Goal: Transaction & Acquisition: Book appointment/travel/reservation

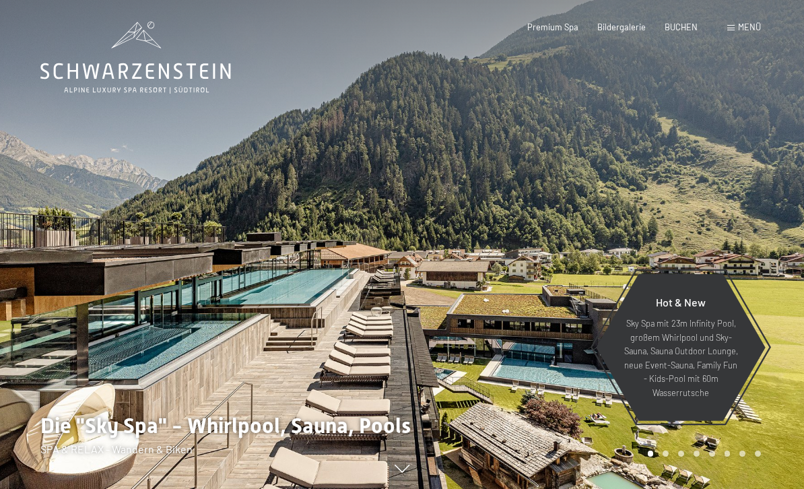
click at [748, 30] on span "Menü" at bounding box center [749, 27] width 23 height 11
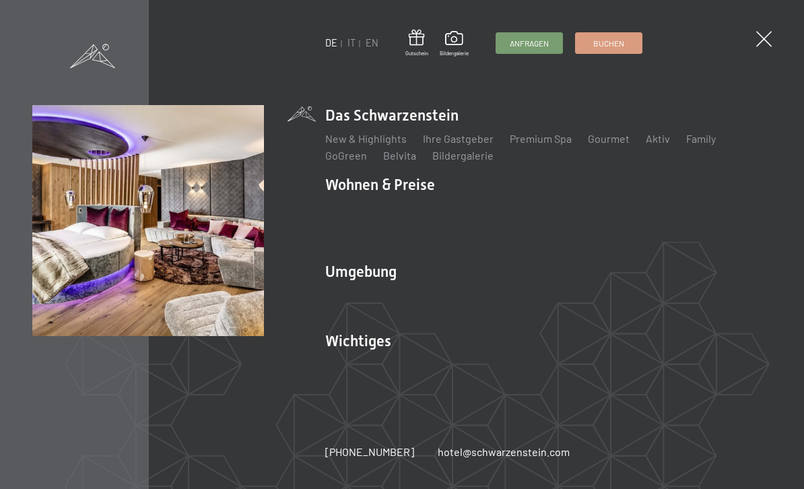
click at [496, 207] on link "Zimmer & Preise" at bounding box center [468, 207] width 78 height 13
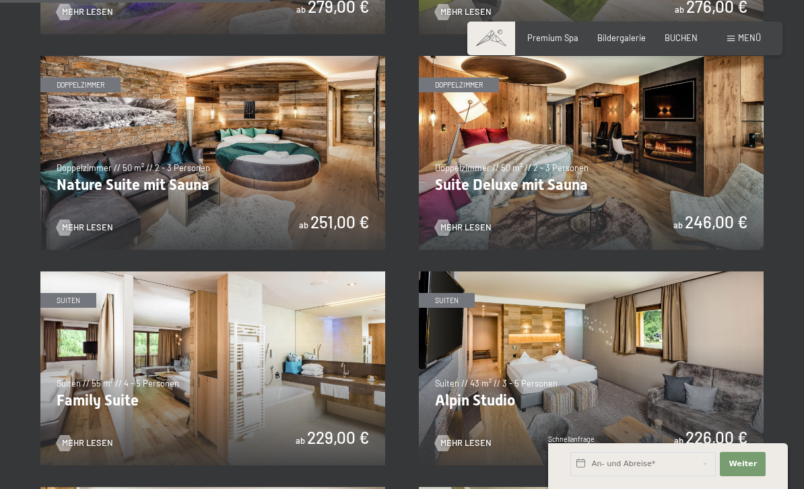
scroll to position [1091, 0]
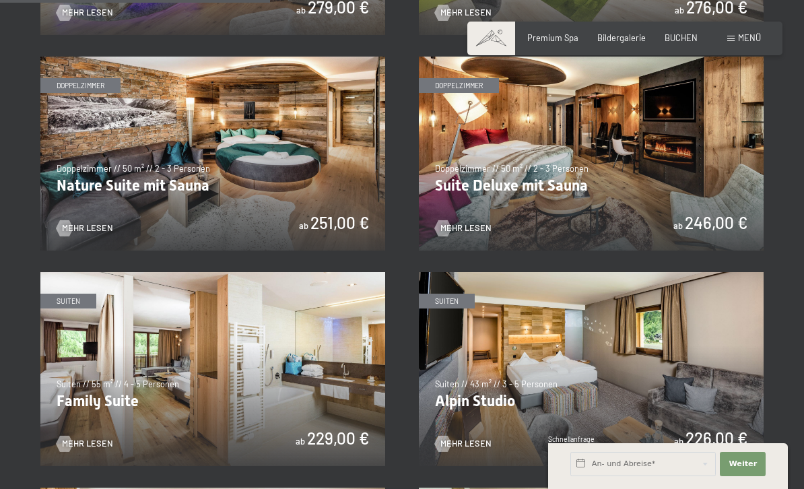
click at [762, 337] on img at bounding box center [591, 369] width 345 height 194
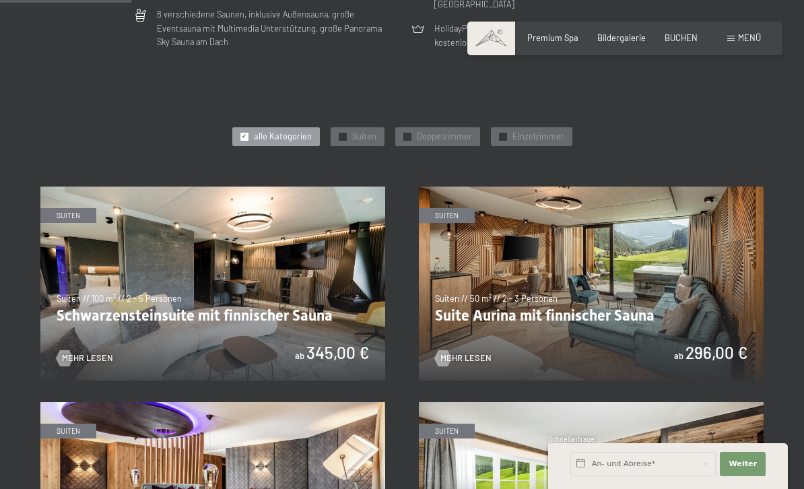
scroll to position [528, 0]
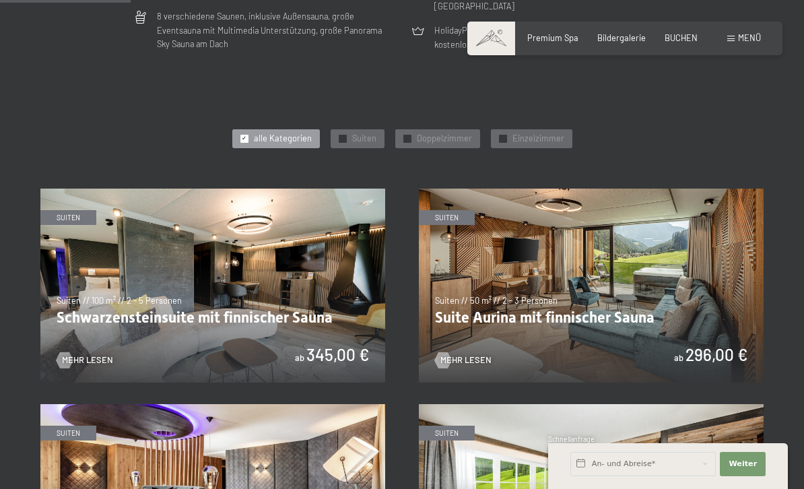
click at [718, 278] on img at bounding box center [591, 285] width 345 height 194
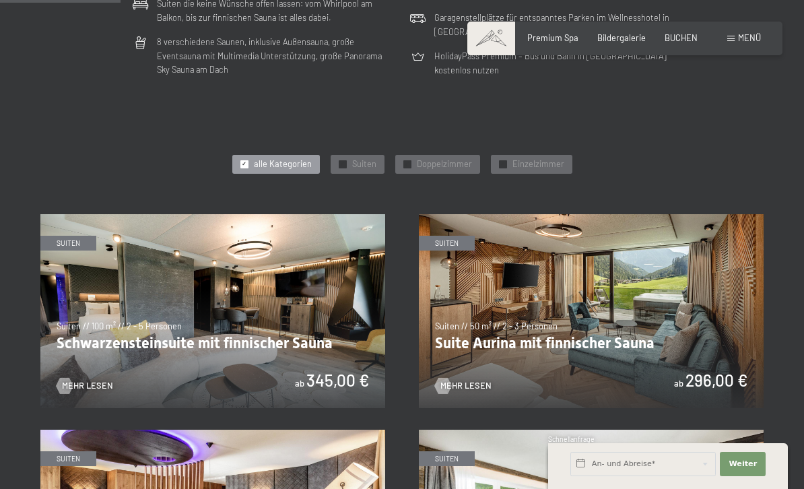
scroll to position [503, 0]
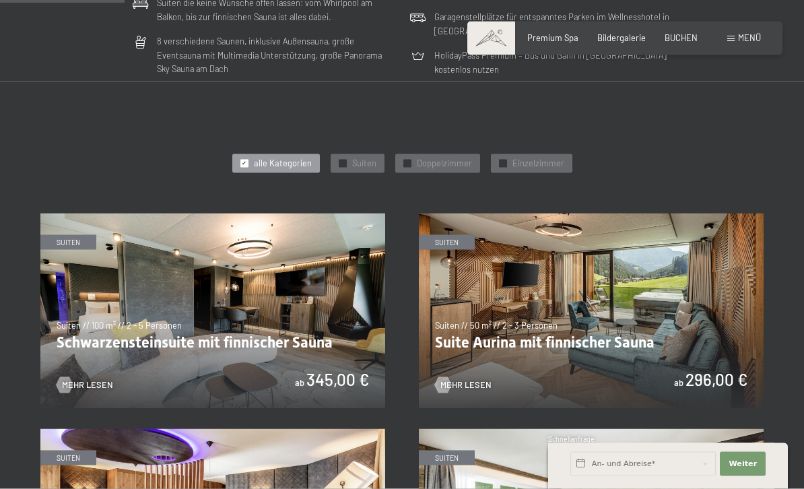
click at [125, 285] on img at bounding box center [212, 310] width 345 height 194
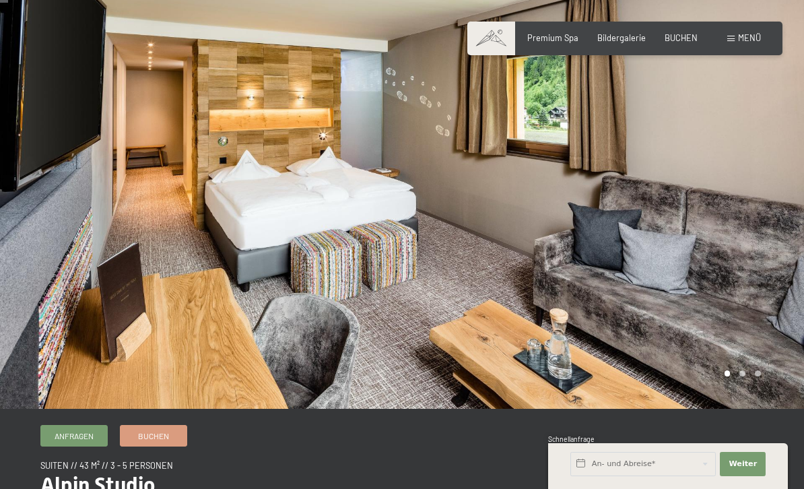
scroll to position [30, 0]
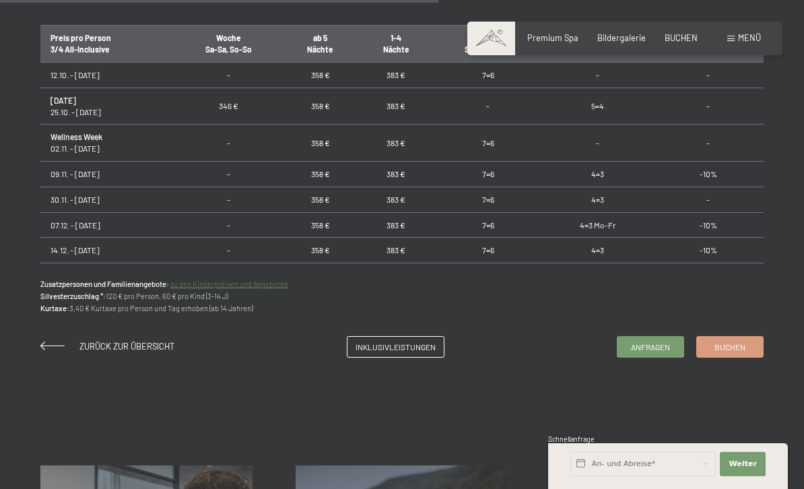
scroll to position [847, 0]
